Goal: Navigation & Orientation: Find specific page/section

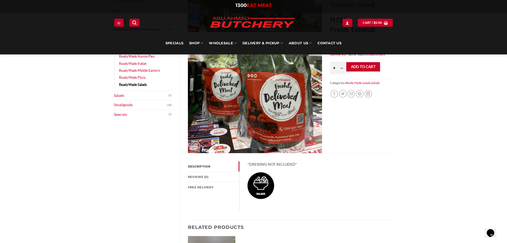
scroll to position [100, 0]
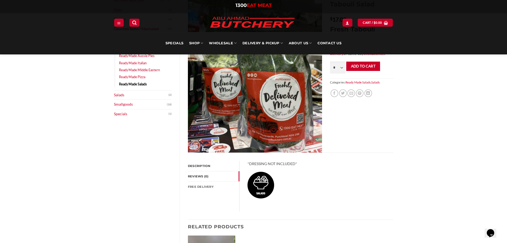
click at [200, 174] on link "Reviews (0)" at bounding box center [213, 176] width 51 height 10
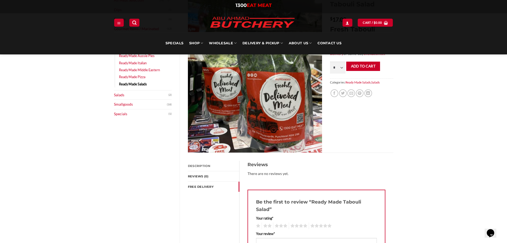
click at [199, 187] on link "FREE Delivery" at bounding box center [213, 186] width 51 height 10
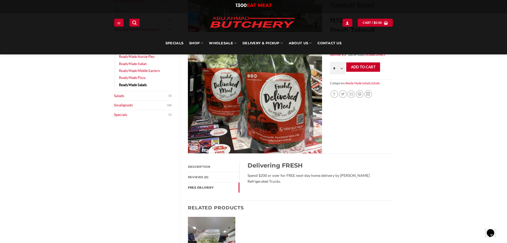
scroll to position [99, 0]
click at [133, 85] on link "Ready Made Salads" at bounding box center [133, 84] width 28 height 7
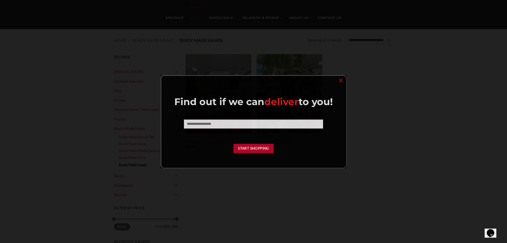
scroll to position [34, 0]
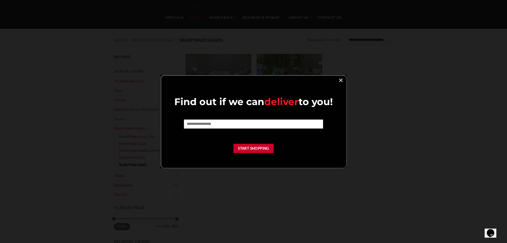
click at [343, 77] on link "×" at bounding box center [341, 79] width 8 height 7
